Goal: Find specific page/section: Find specific page/section

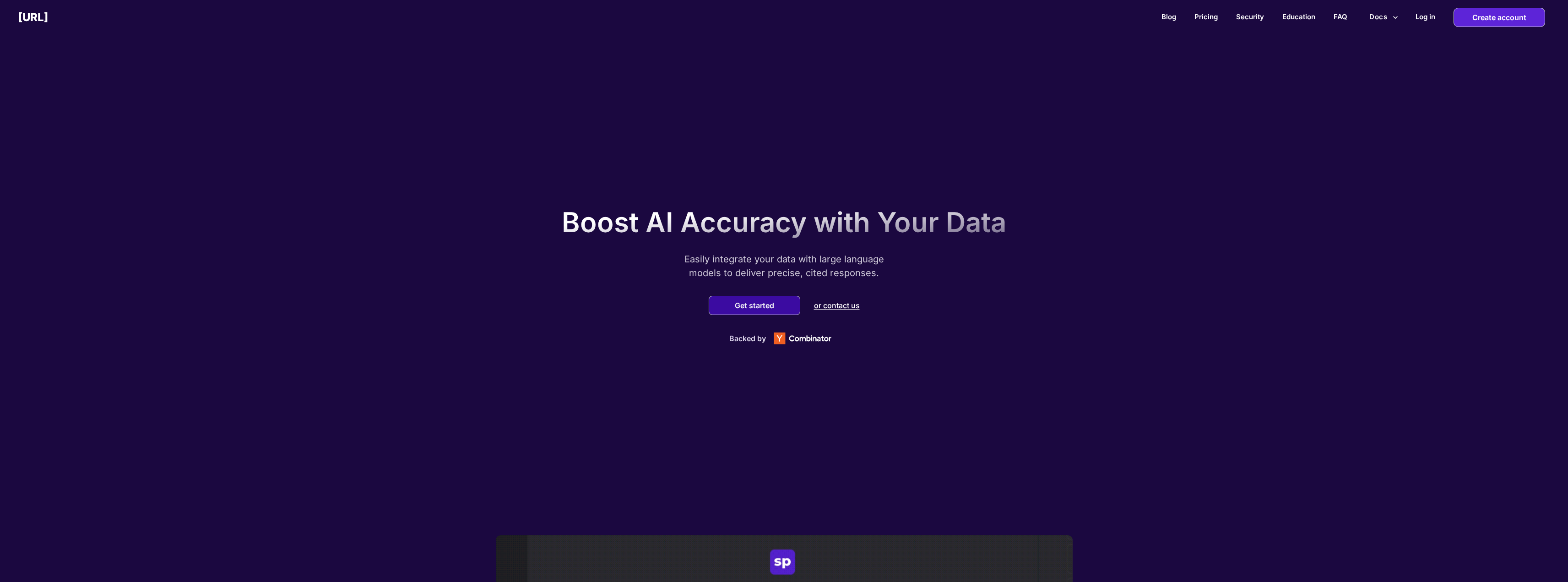
click at [758, 314] on div "Get started" at bounding box center [754, 306] width 91 height 19
click at [1151, 19] on div "Blog Pricing Security Education FAQ Docs Log in Create account" at bounding box center [808, 18] width 1520 height 19
click at [1161, 18] on link "Blog" at bounding box center [1169, 16] width 15 height 9
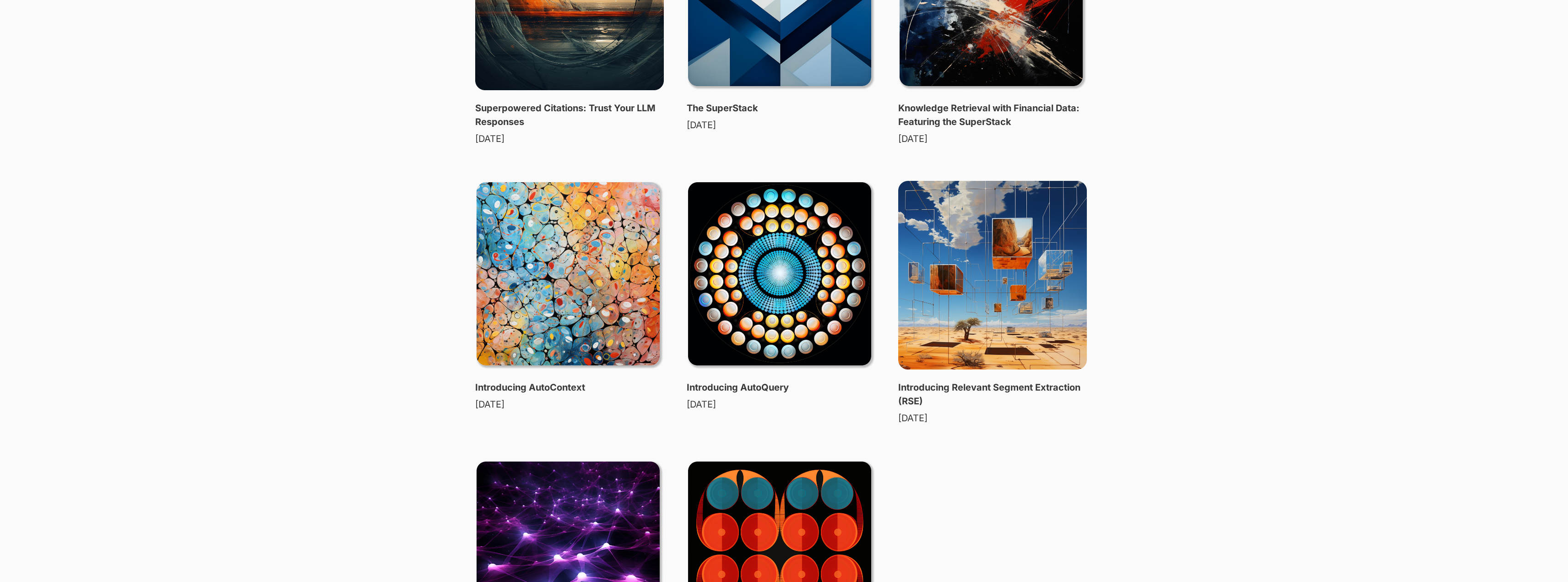
scroll to position [138, 0]
